Goal: Task Accomplishment & Management: Use online tool/utility

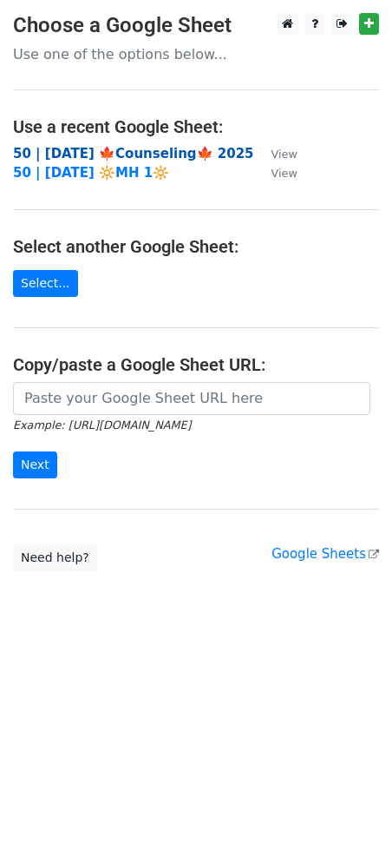
click at [118, 153] on strong "50 | SEP 23 🍁Counseling🍁 2025" at bounding box center [133, 154] width 241 height 16
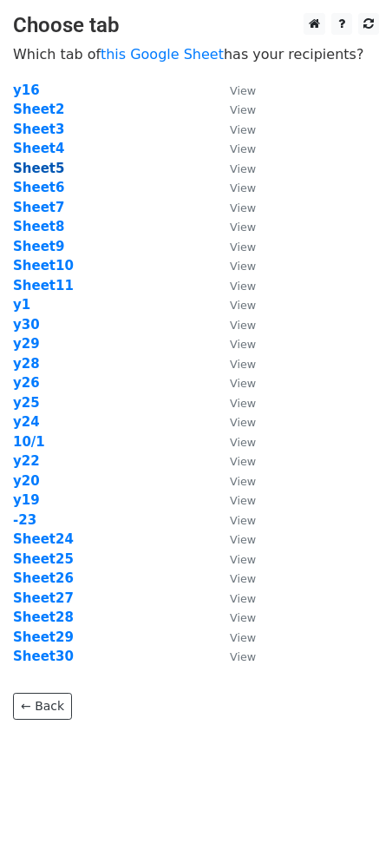
click at [47, 169] on strong "Sheet5" at bounding box center [38, 169] width 51 height 16
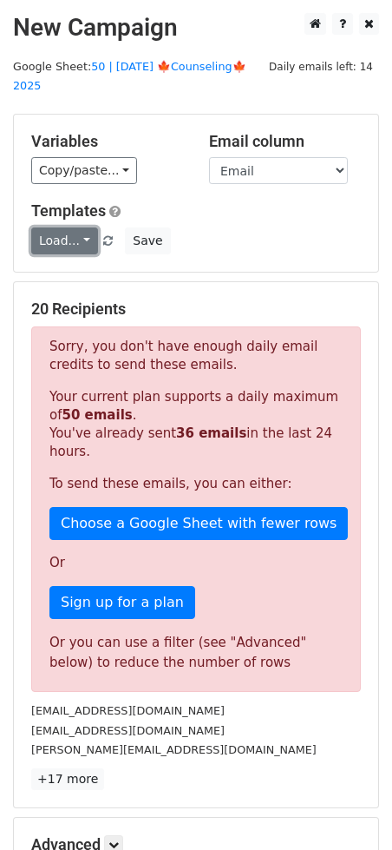
click at [56, 227] on link "Load..." at bounding box center [64, 240] width 67 height 27
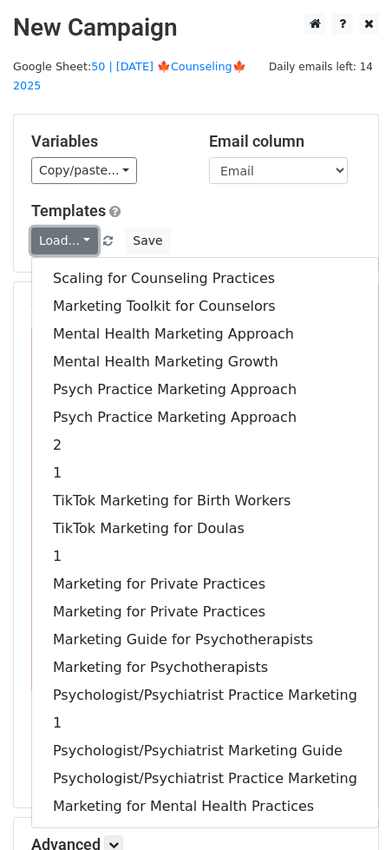
click at [56, 227] on link "Load..." at bounding box center [64, 240] width 67 height 27
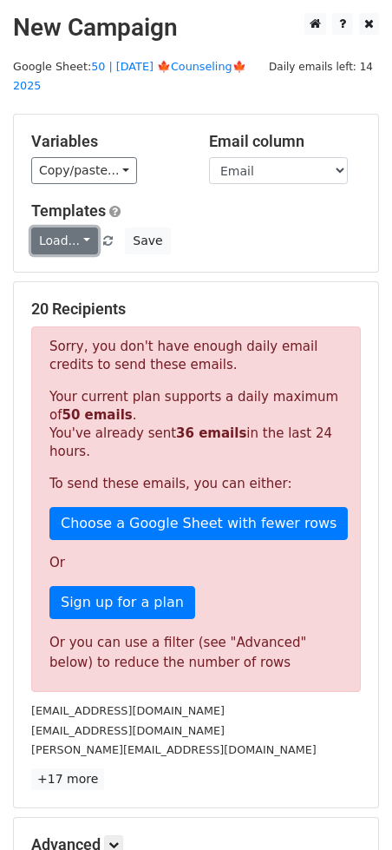
click at [56, 227] on link "Load..." at bounding box center [64, 240] width 67 height 27
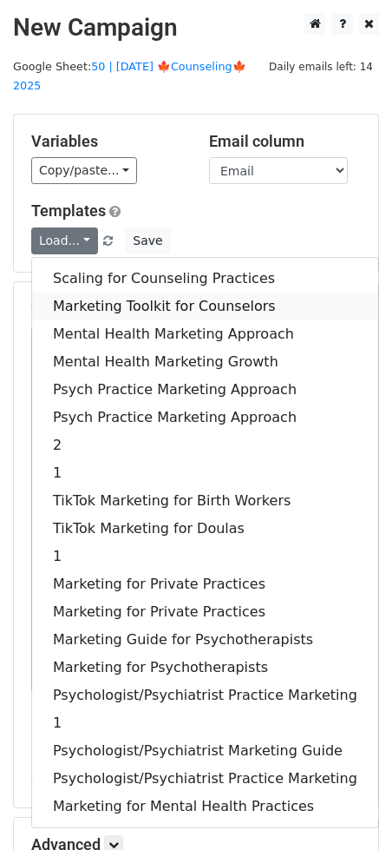
click at [110, 293] on link "Marketing Toolkit for Counselors" at bounding box center [205, 307] width 346 height 28
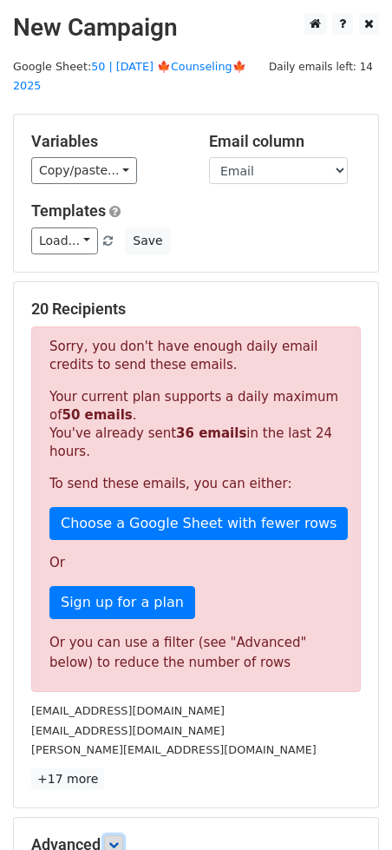
click at [116, 835] on link at bounding box center [113, 844] width 19 height 19
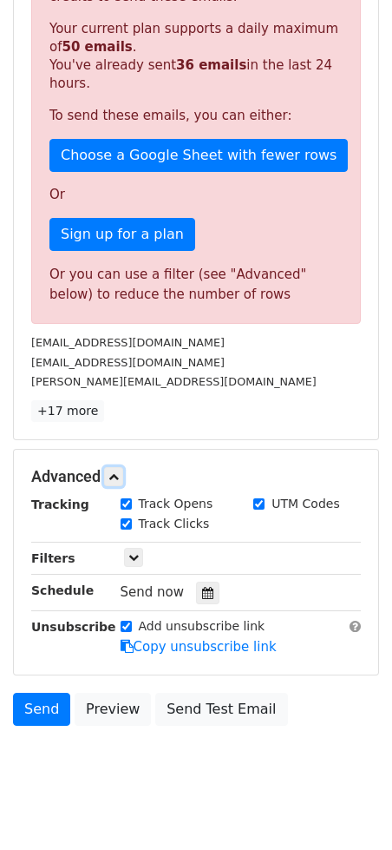
scroll to position [369, 0]
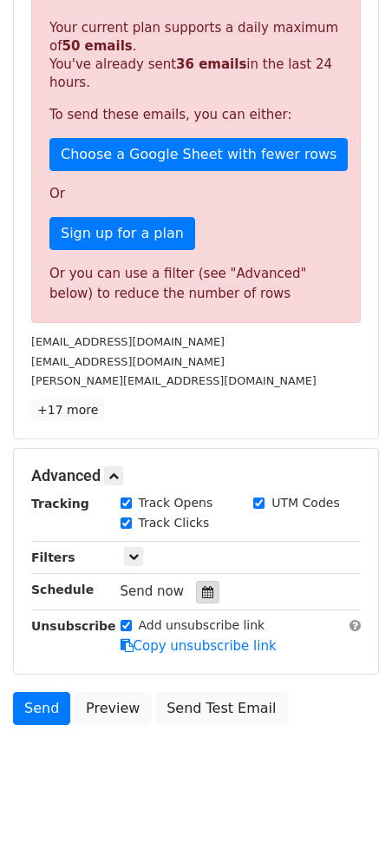
click at [207, 581] on div at bounding box center [207, 592] width 23 height 23
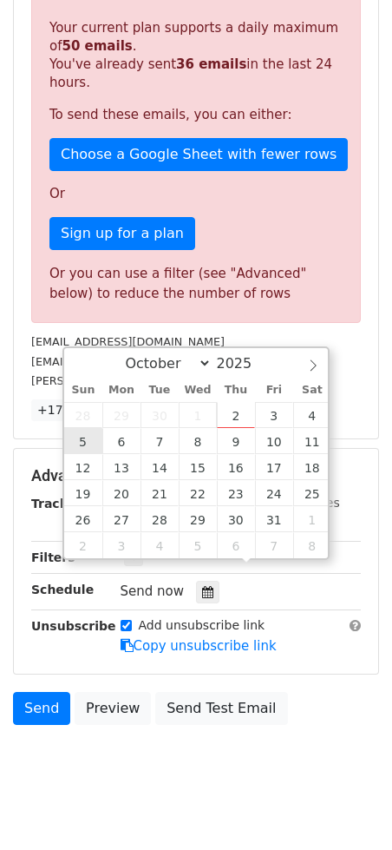
type input "2025-10-05 12:00"
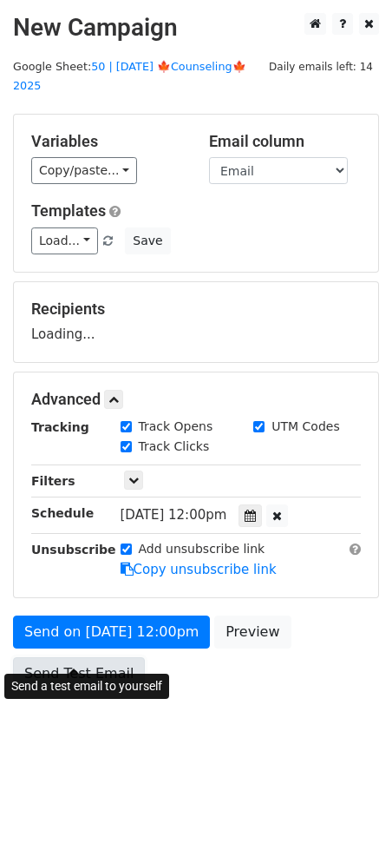
scroll to position [0, 0]
click at [30, 577] on form "Variables Copy/paste... {{Name}} {{Email}} Email column Name Email Templates Lo…" at bounding box center [196, 406] width 366 height 585
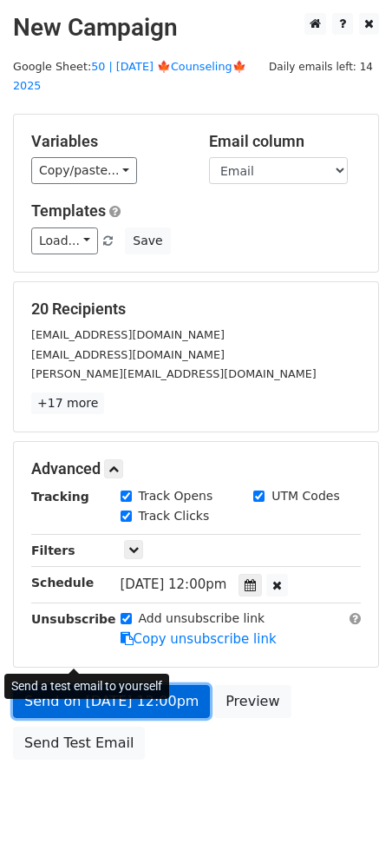
click at [185, 685] on link "Send on Oct 5 at 12:00pm" at bounding box center [111, 701] width 197 height 33
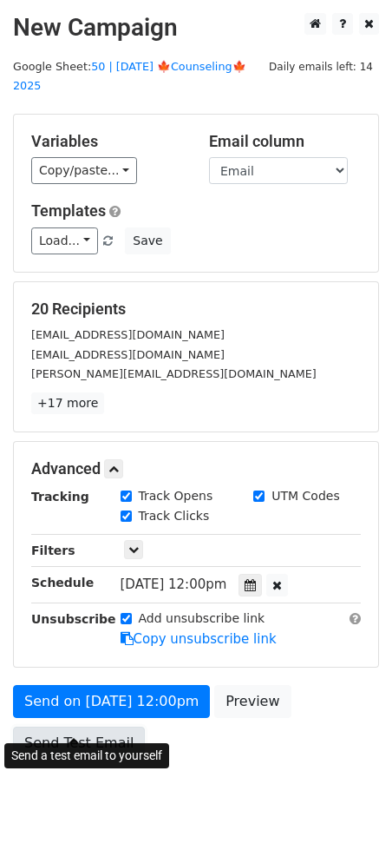
click at [86, 727] on link "Send Test Email" at bounding box center [79, 743] width 132 height 33
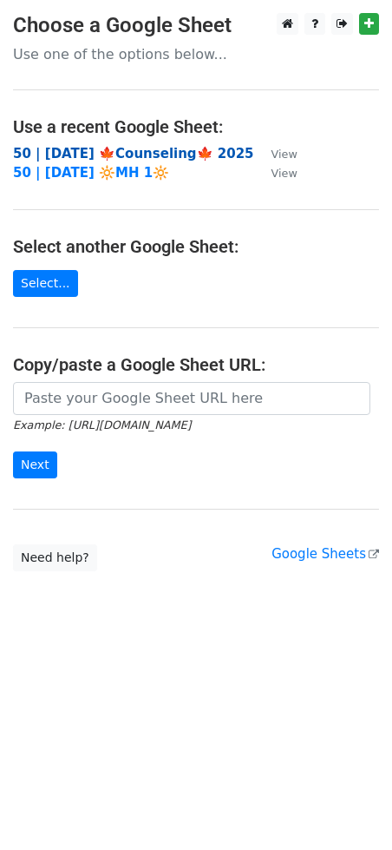
click at [96, 153] on strong "50 | [DATE] 🍁Counseling🍁 2025" at bounding box center [133, 154] width 241 height 16
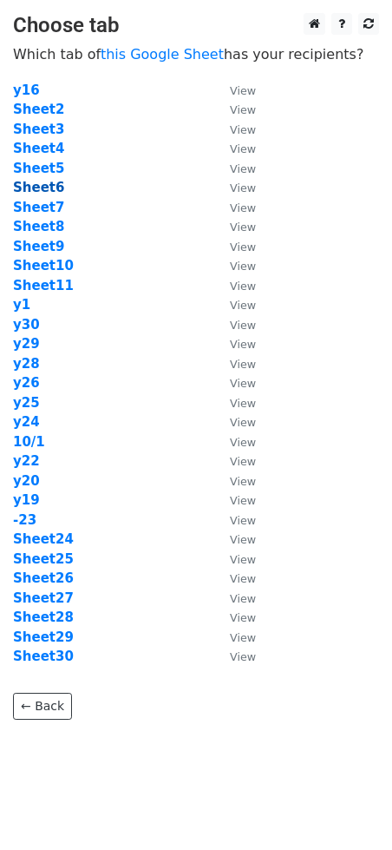
click at [43, 188] on strong "Sheet6" at bounding box center [38, 188] width 51 height 16
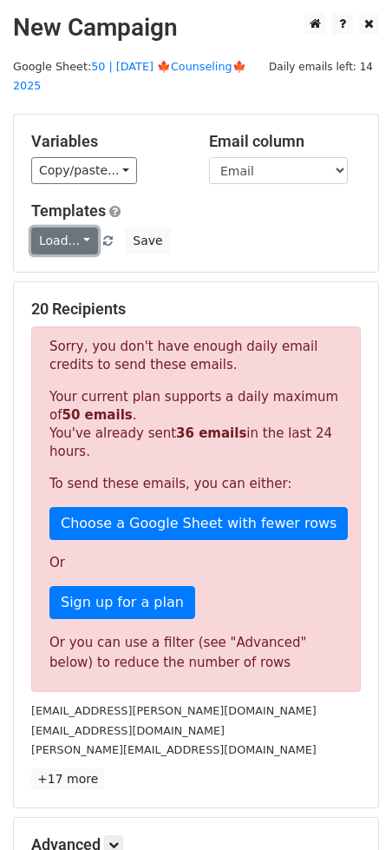
click at [51, 227] on link "Load..." at bounding box center [64, 240] width 67 height 27
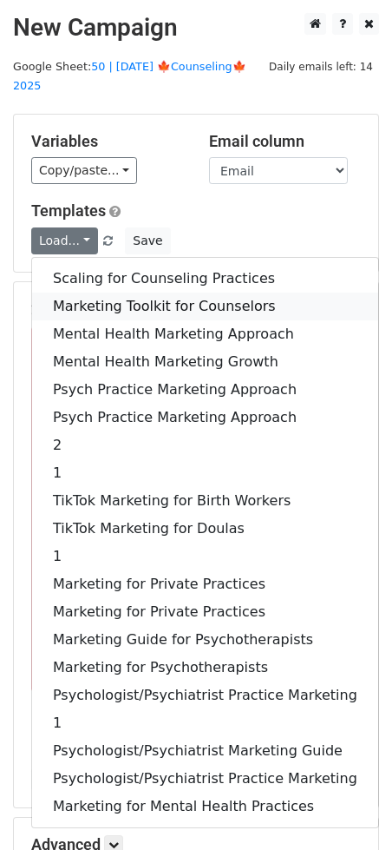
click at [95, 293] on link "Marketing Toolkit for Counselors" at bounding box center [205, 307] width 346 height 28
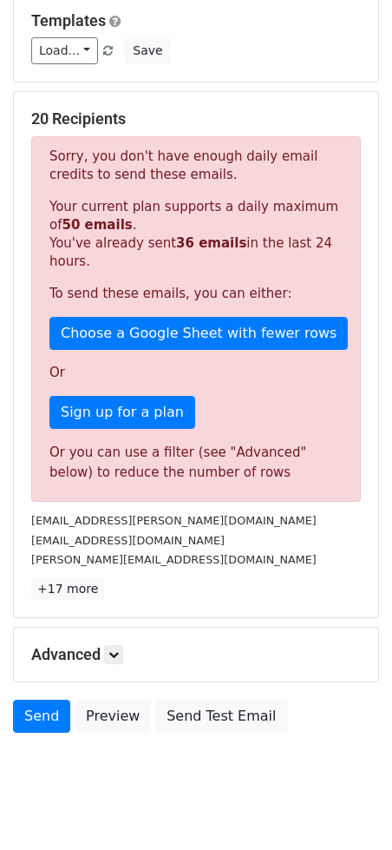
scroll to position [199, 0]
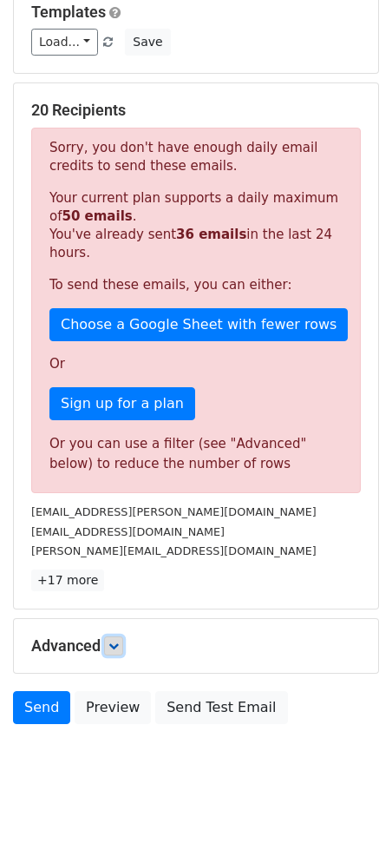
click at [122, 636] on link at bounding box center [113, 645] width 19 height 19
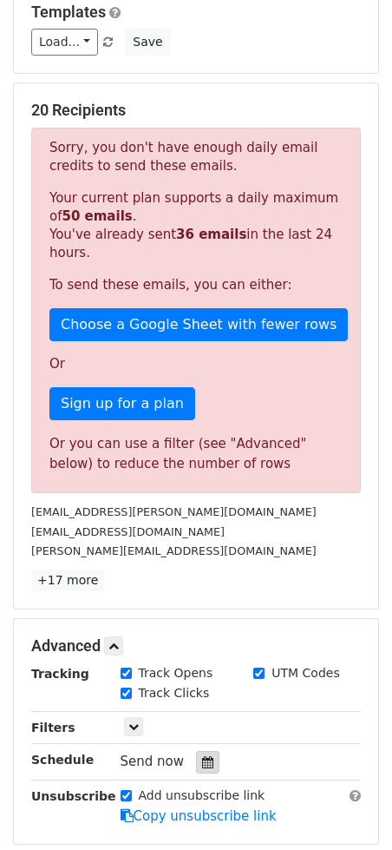
click at [207, 751] on div at bounding box center [207, 762] width 23 height 23
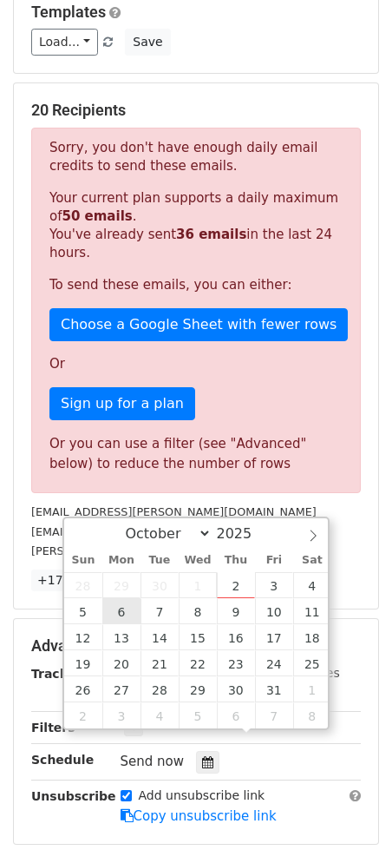
type input "2025-10-06 12:00"
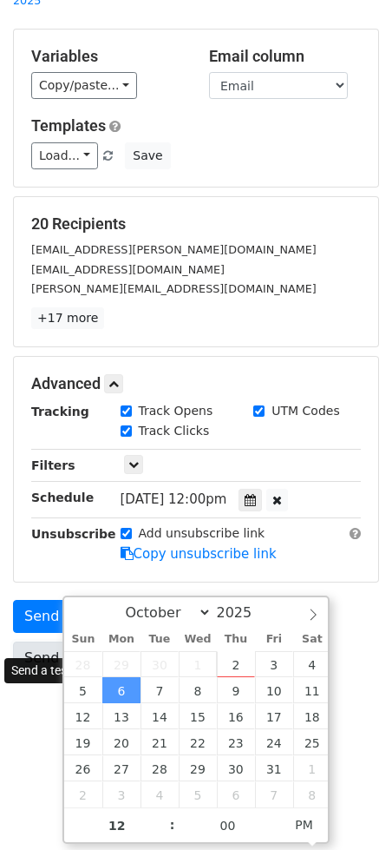
scroll to position [35, 0]
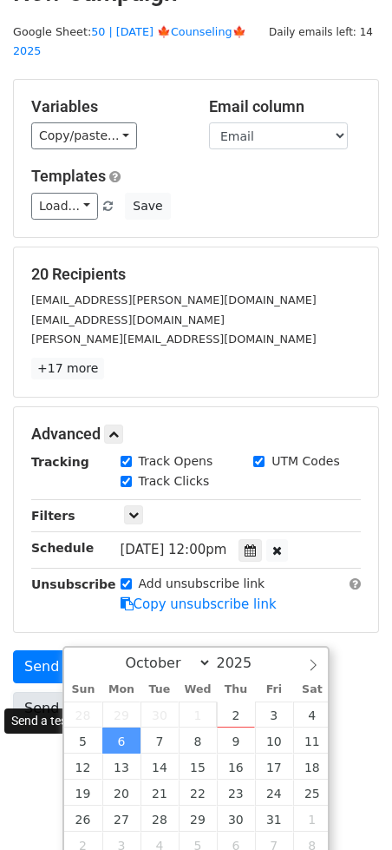
click at [46, 650] on div "Send on Oct 6 at 12:00pm Preview Send Test Email" at bounding box center [196, 691] width 392 height 83
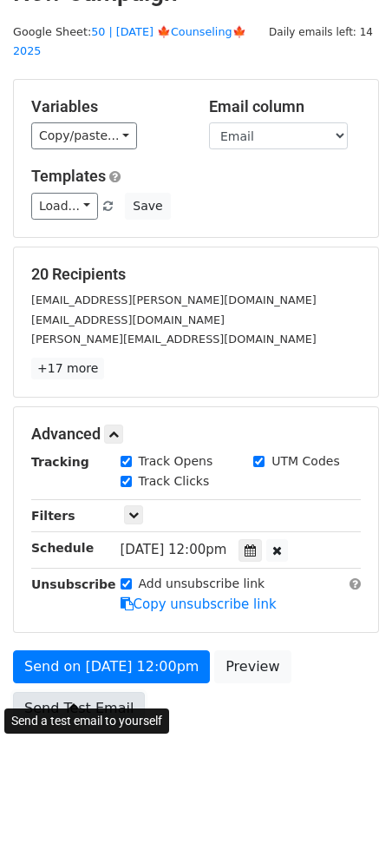
click at [110, 692] on link "Send Test Email" at bounding box center [79, 708] width 132 height 33
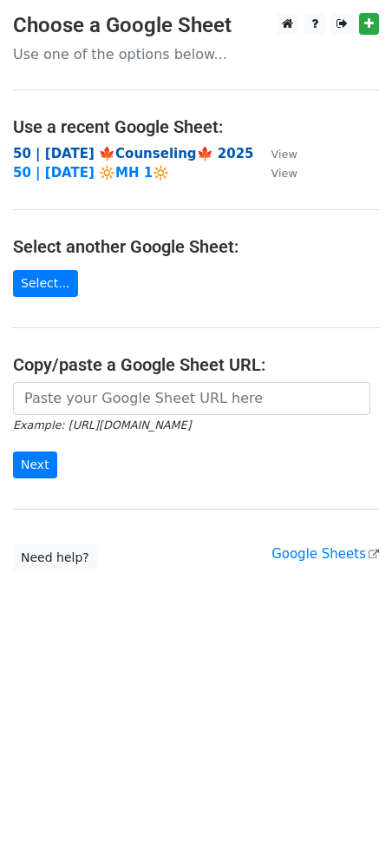
click at [94, 153] on strong "50 | [DATE] 🍁Counseling🍁 2025" at bounding box center [133, 154] width 241 height 16
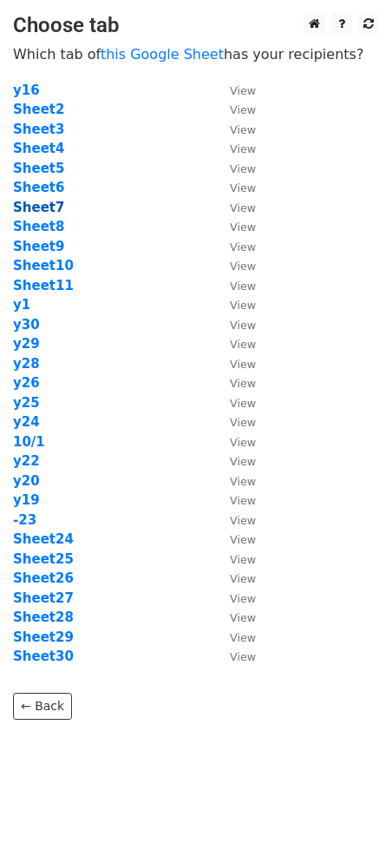
click at [37, 201] on strong "Sheet7" at bounding box center [38, 208] width 51 height 16
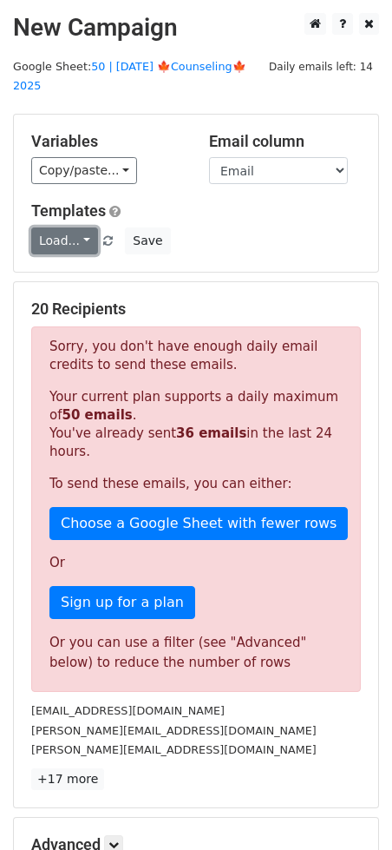
click at [68, 227] on link "Load..." at bounding box center [64, 240] width 67 height 27
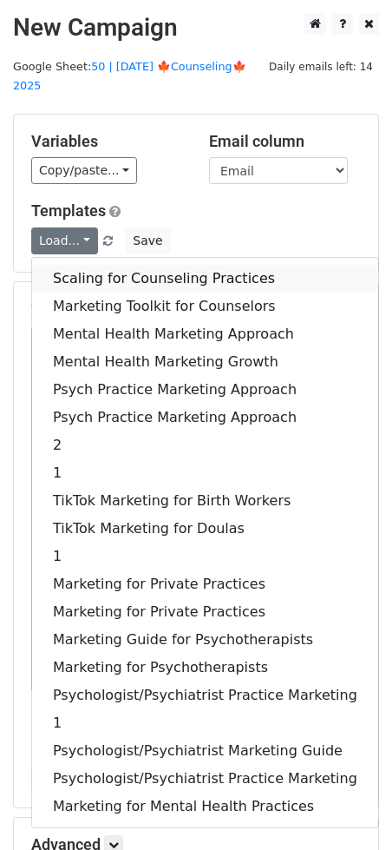
click at [82, 265] on link "Scaling for Counseling Practices" at bounding box center [205, 279] width 346 height 28
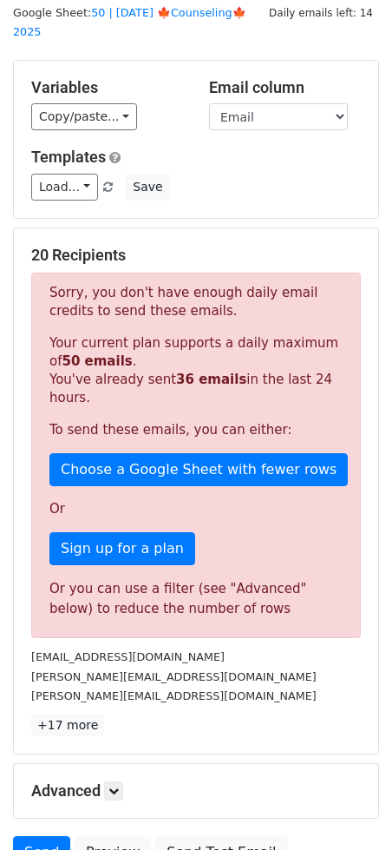
scroll to position [199, 0]
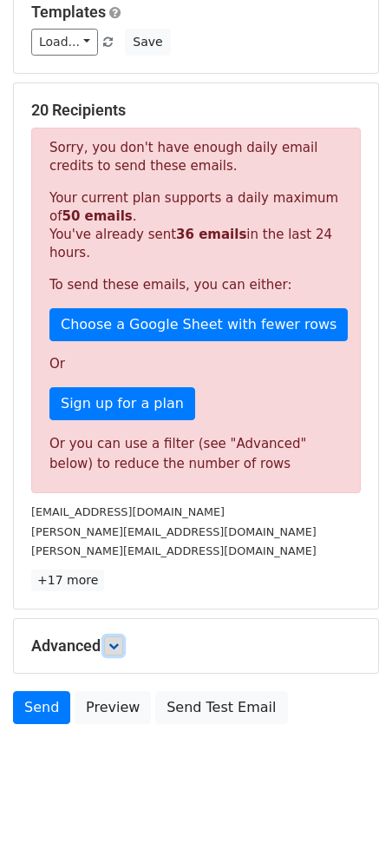
click at [119, 641] on icon at bounding box center [114, 646] width 10 height 10
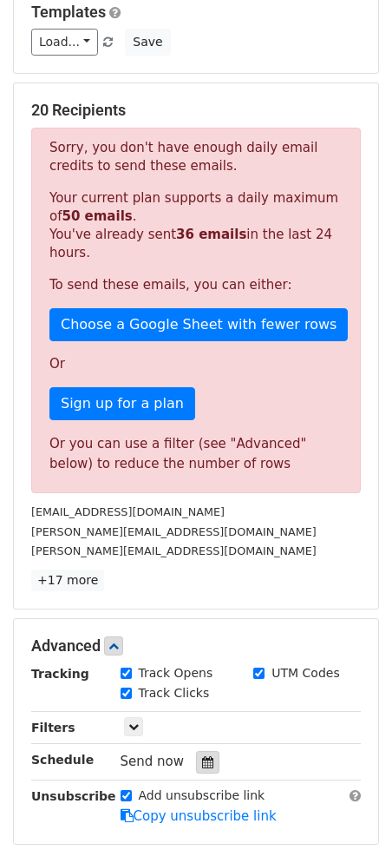
click at [210, 751] on div at bounding box center [207, 762] width 23 height 23
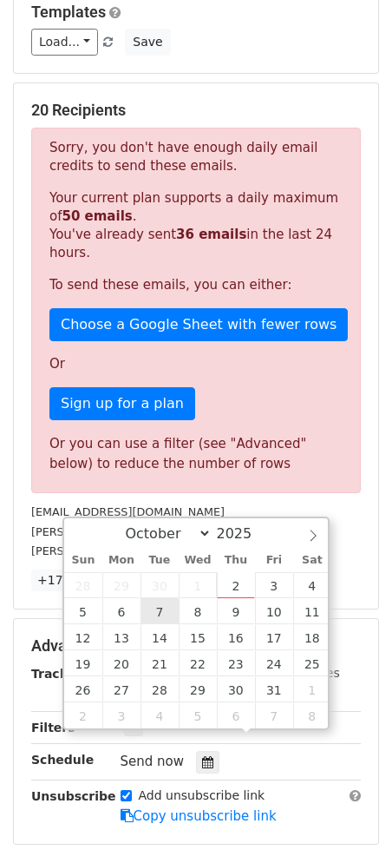
type input "[DATE] 12:00"
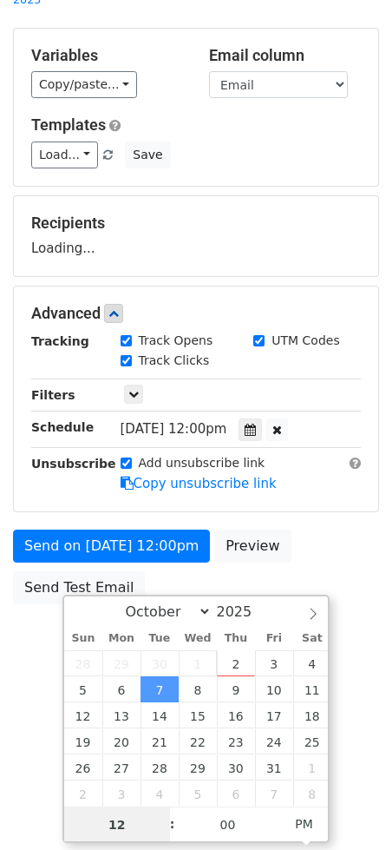
scroll to position [85, 0]
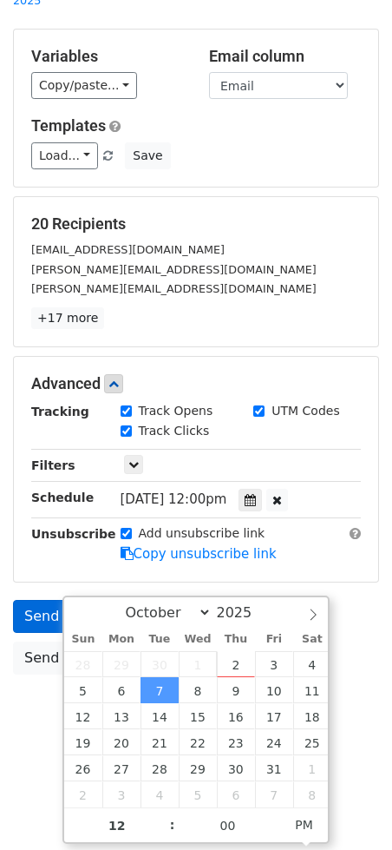
drag, startPoint x: 40, startPoint y: 657, endPoint x: 49, endPoint y: 655, distance: 9.9
click at [40, 656] on div "Send on [DATE] 12:00pm Preview Send Test Email" at bounding box center [196, 641] width 392 height 83
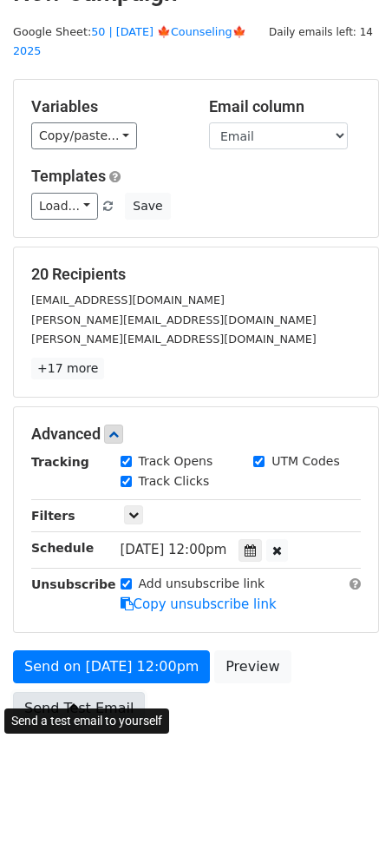
click at [84, 692] on link "Send Test Email" at bounding box center [79, 708] width 132 height 33
